Goal: Check status: Check status

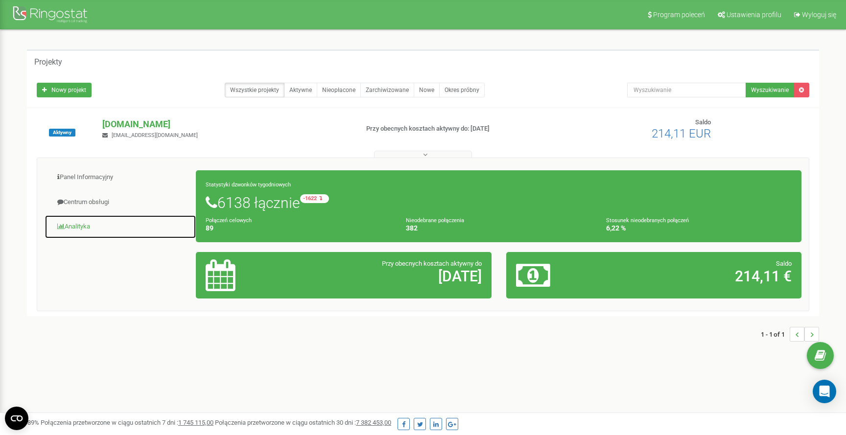
click at [75, 224] on link "Analityka" at bounding box center [121, 227] width 152 height 24
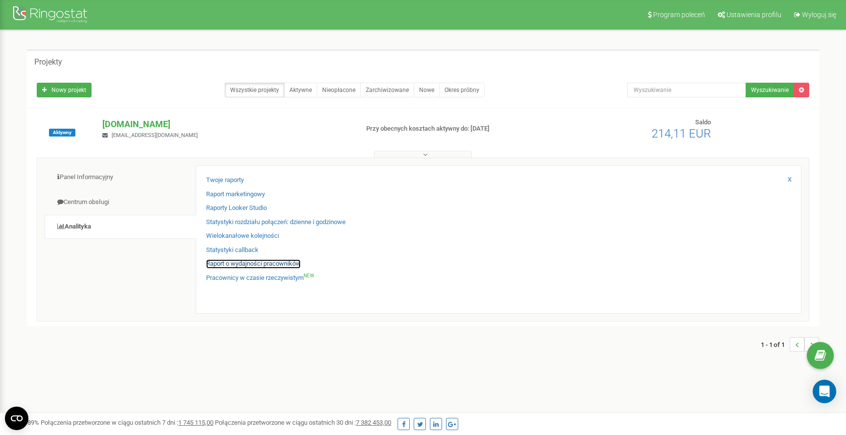
click at [236, 265] on link "Raport o wydajności pracowników" at bounding box center [253, 263] width 94 height 9
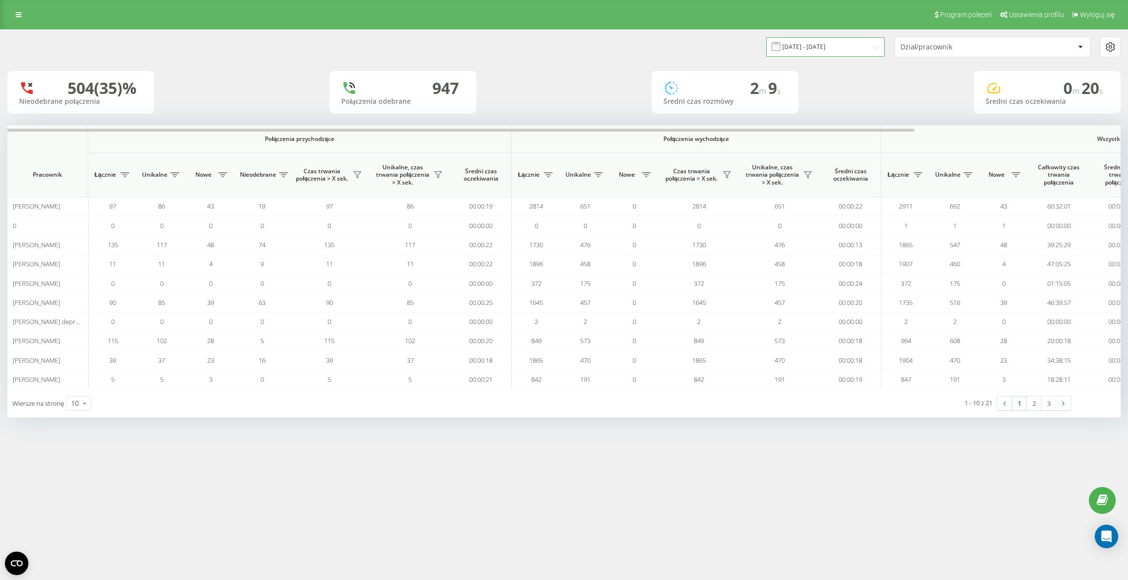
click at [867, 54] on input "22.08.2025 - 22.09.2025" at bounding box center [825, 46] width 118 height 19
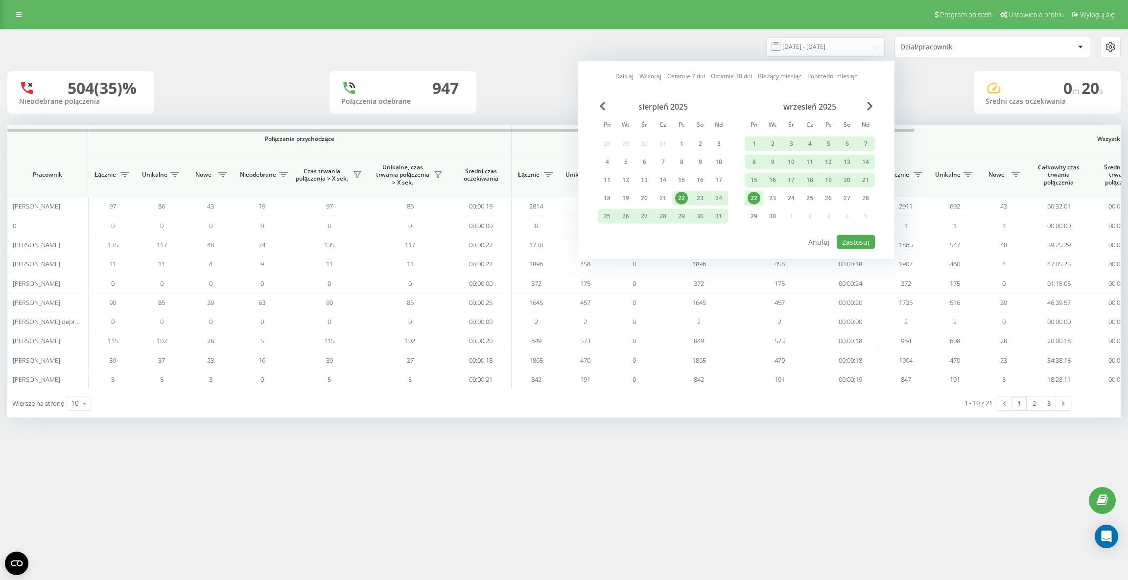
click at [759, 197] on div "22" at bounding box center [753, 198] width 13 height 13
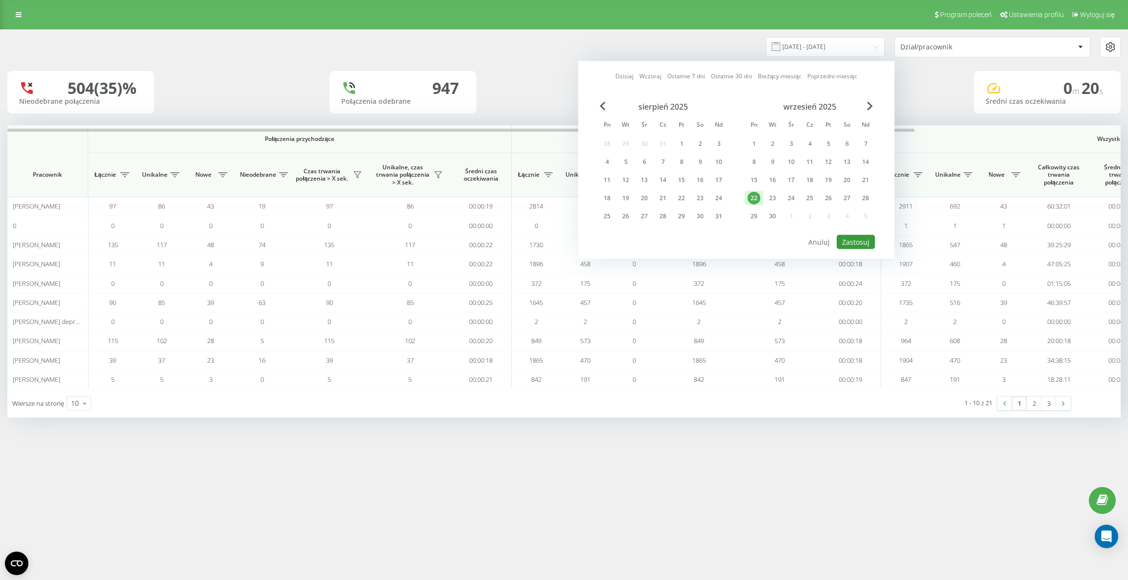
click at [863, 238] on button "Zastosuj" at bounding box center [856, 242] width 38 height 14
type input "22.09.2025 - 22.09.2025"
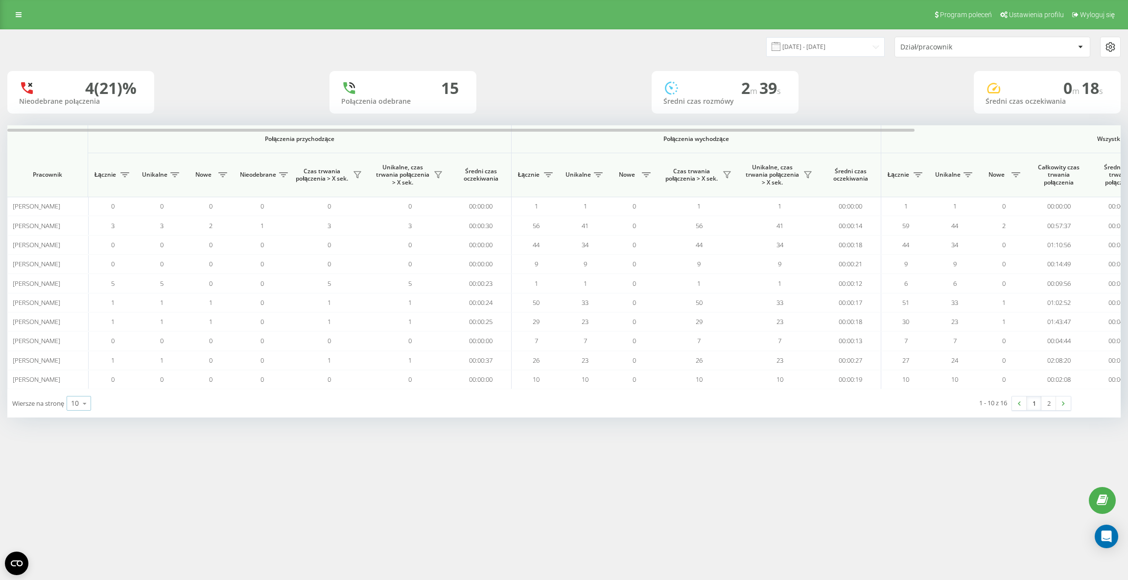
click at [76, 398] on div "10" at bounding box center [75, 403] width 8 height 10
click at [79, 390] on span "100" at bounding box center [77, 389] width 12 height 9
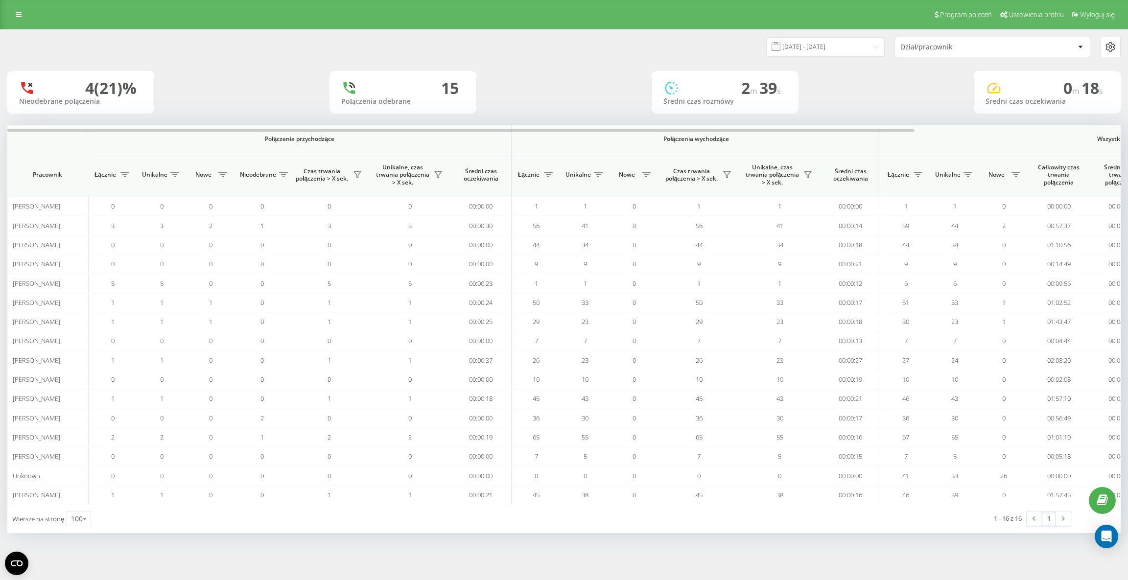
click at [564, 89] on div "4 (21)% Nieodebrane połączenia 15 Połączenia odebrane 2 m 39 s Średni czas rozm…" at bounding box center [563, 92] width 1113 height 43
click at [22, 15] on link at bounding box center [19, 15] width 18 height 14
